Goal: Browse casually: Explore the website without a specific task or goal

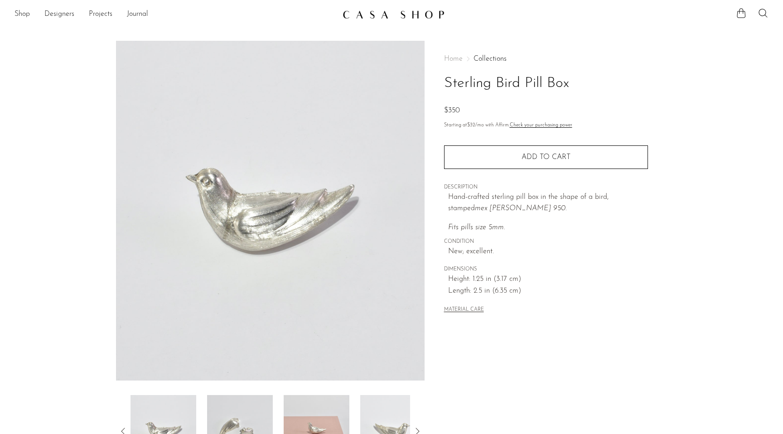
scroll to position [2, 0]
click at [26, 15] on link "Shop" at bounding box center [21, 14] width 15 height 12
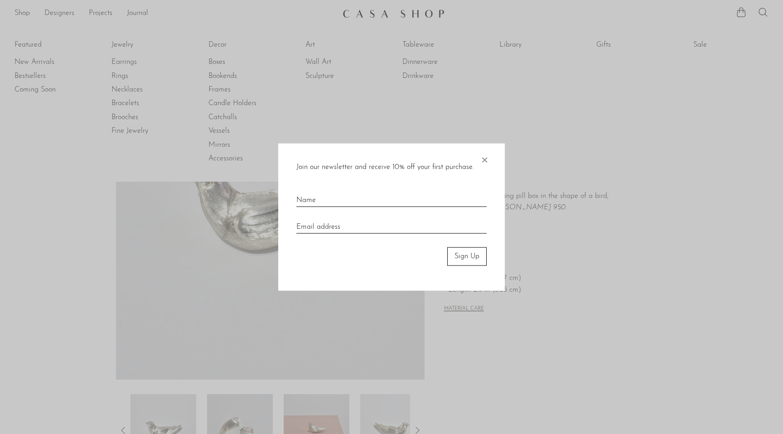
click at [486, 162] on span "×" at bounding box center [484, 158] width 9 height 29
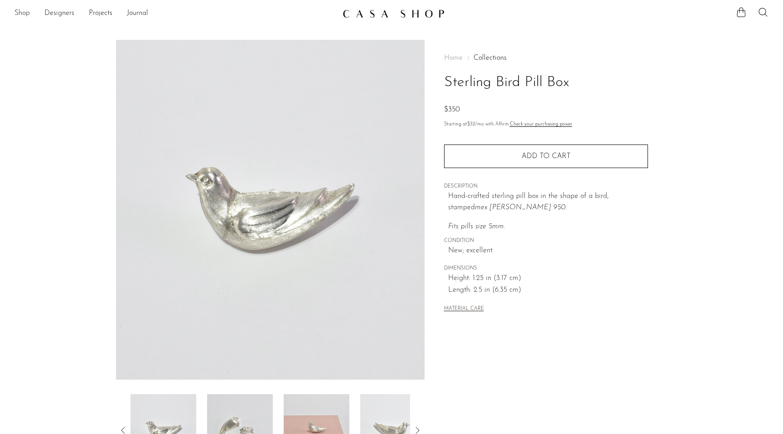
click at [21, 11] on link "Shop" at bounding box center [21, 14] width 15 height 12
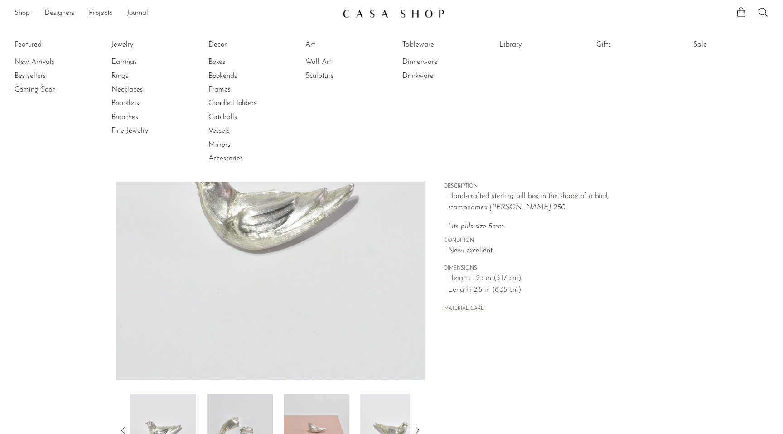
click at [223, 131] on link "Vessels" at bounding box center [242, 131] width 68 height 10
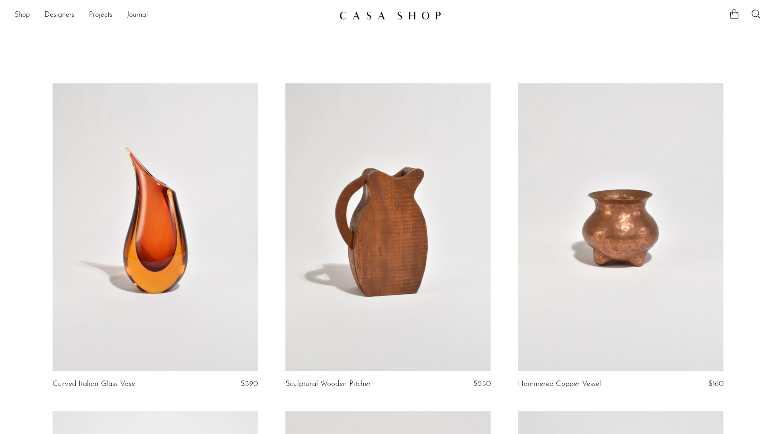
click at [23, 13] on link "Shop" at bounding box center [21, 16] width 15 height 12
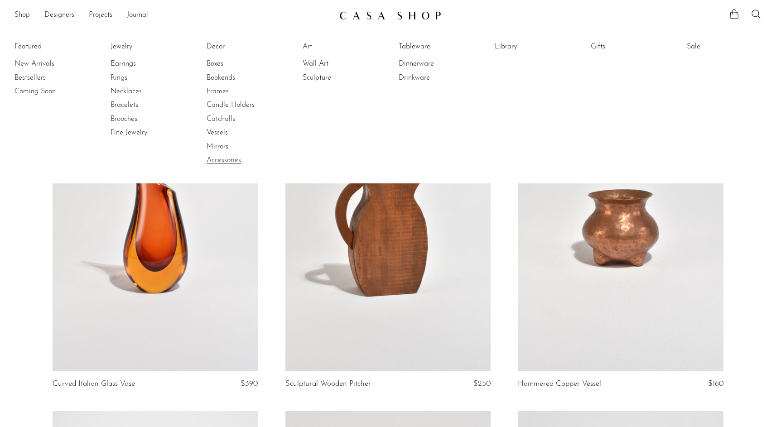
click at [232, 163] on link "Accessories" at bounding box center [241, 160] width 68 height 10
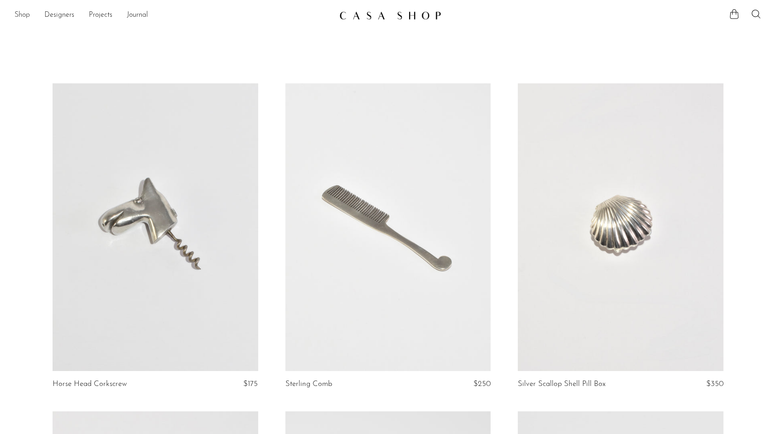
click at [19, 16] on link "Shop" at bounding box center [21, 16] width 15 height 12
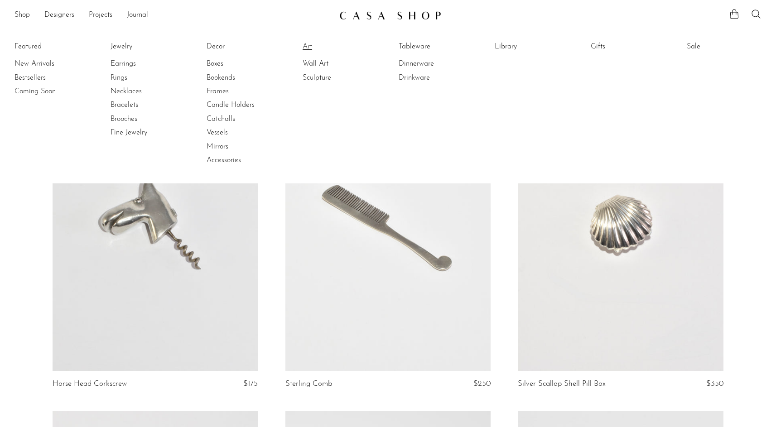
click at [312, 44] on link "Art" at bounding box center [337, 47] width 68 height 10
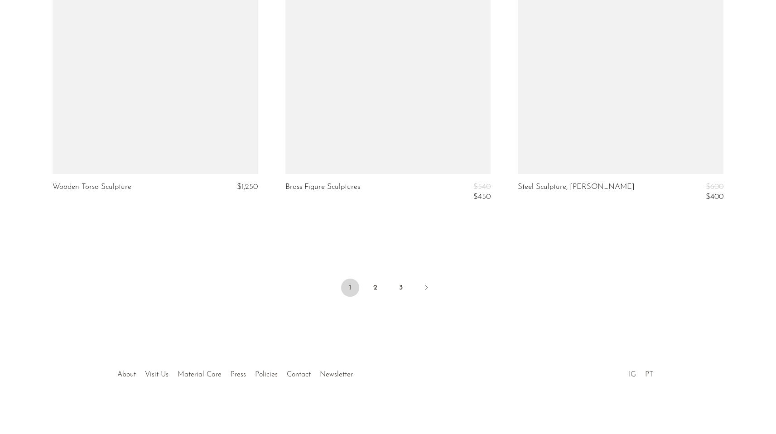
scroll to position [3815, 0]
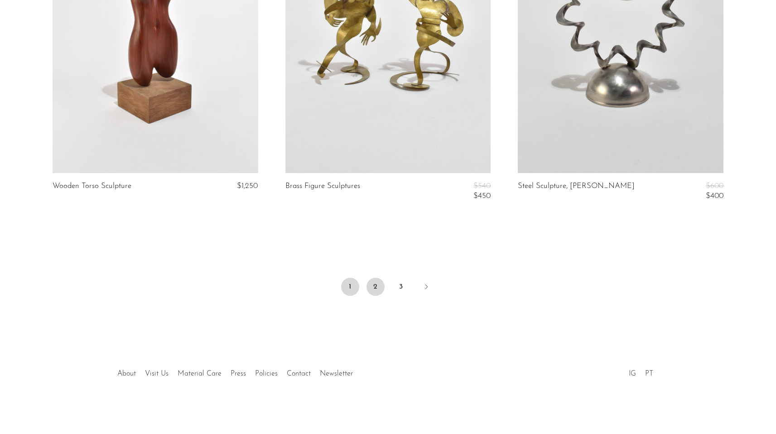
click at [372, 286] on link "2" at bounding box center [375, 287] width 18 height 18
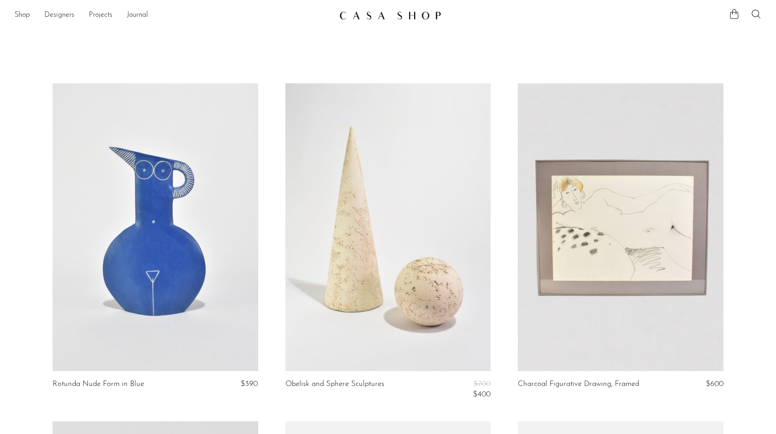
click at [276, 203] on article "Obelisk and Sphere Sculptures $700 $400" at bounding box center [388, 252] width 233 height 338
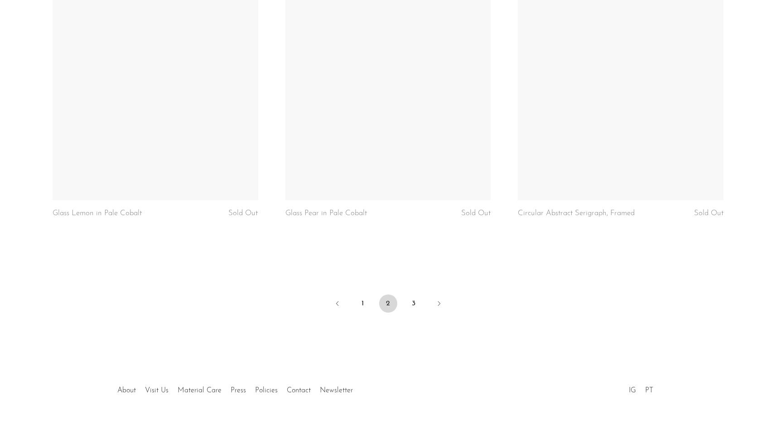
scroll to position [3817, 0]
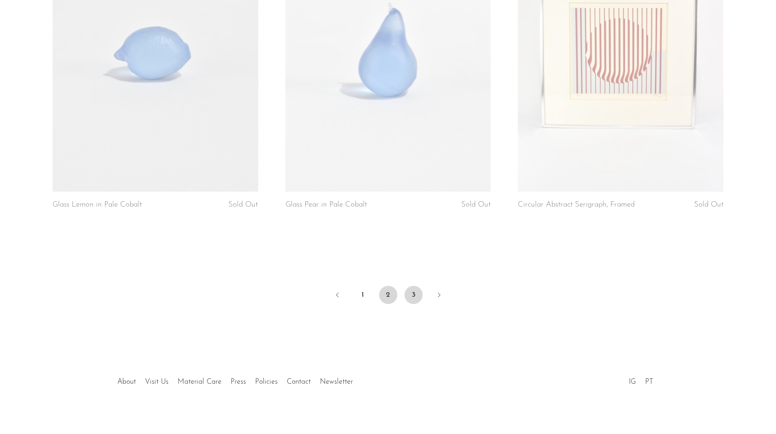
click at [411, 288] on link "3" at bounding box center [414, 295] width 18 height 18
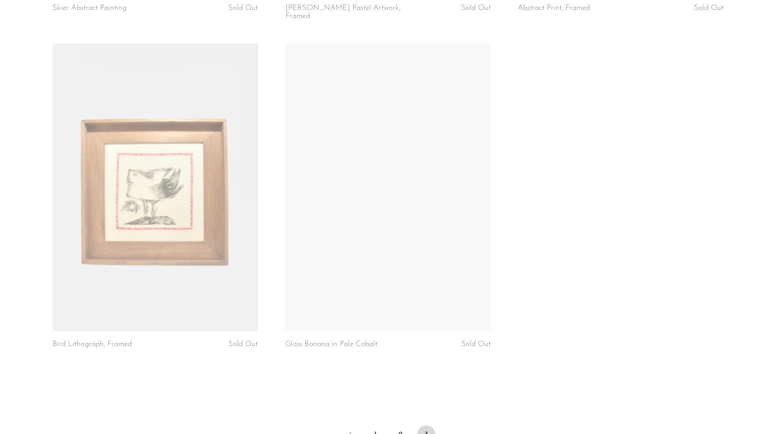
scroll to position [2485, 0]
